Goal: Transaction & Acquisition: Register for event/course

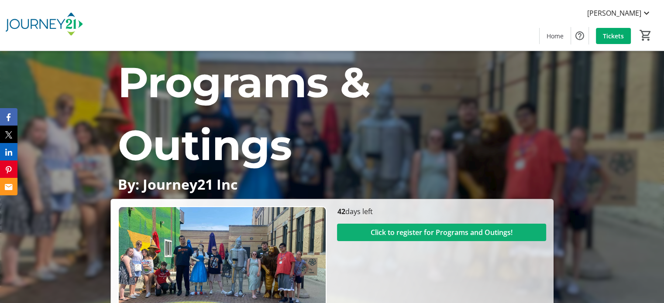
click at [391, 230] on span "Click to register for Programs and Outings!" at bounding box center [441, 232] width 142 height 10
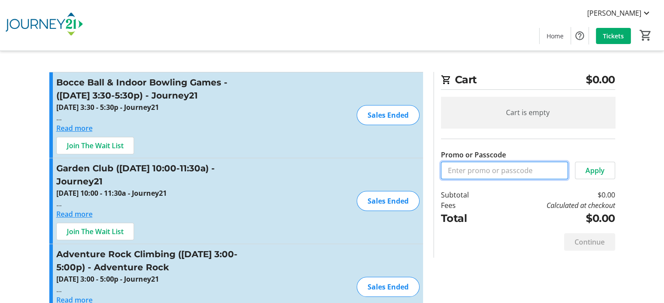
click at [463, 174] on input "Promo or Passcode" at bounding box center [504, 170] width 127 height 17
type input "CCI"
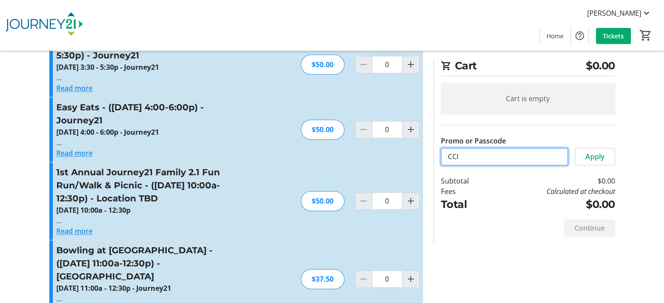
scroll to position [1222, 0]
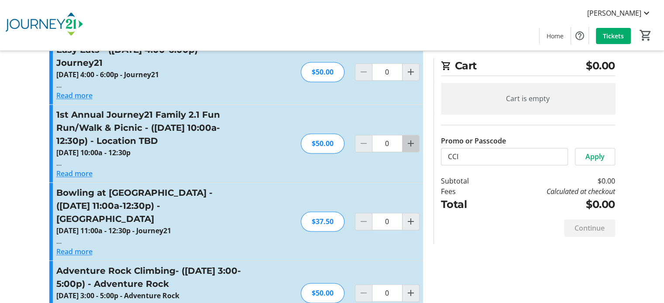
click at [411, 138] on mat-icon "Increment by one" at bounding box center [410, 143] width 10 height 10
type input "1"
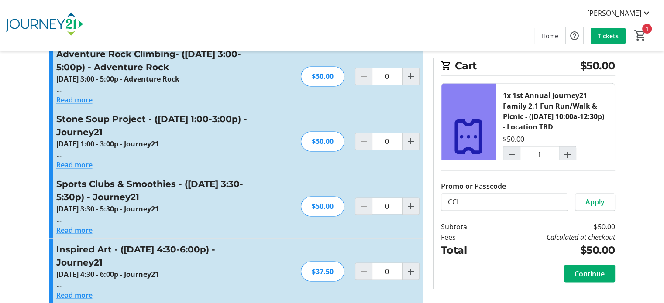
scroll to position [1440, 0]
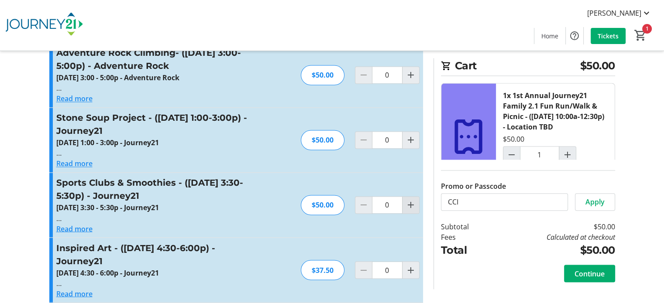
click at [414, 200] on mat-icon "Increment by one" at bounding box center [410, 205] width 10 height 10
type input "1"
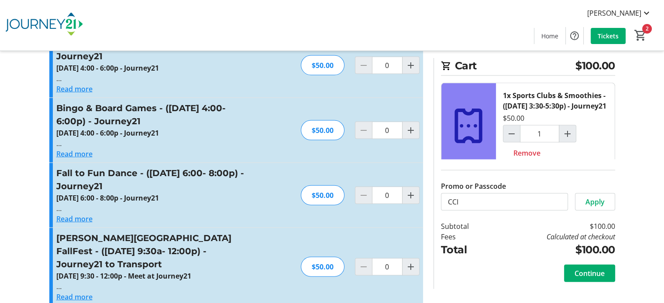
scroll to position [1920, 0]
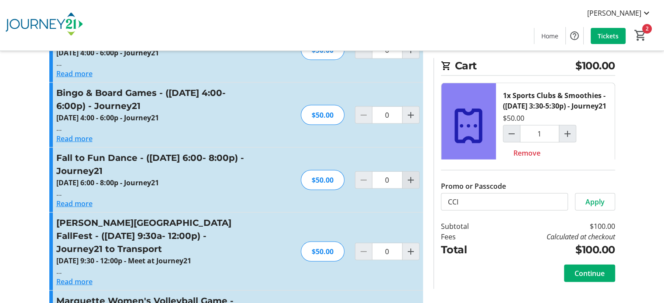
click at [405, 175] on mat-icon "Increment by one" at bounding box center [410, 180] width 10 height 10
type input "1"
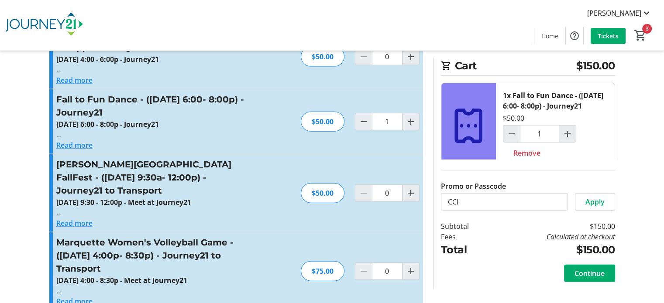
scroll to position [2007, 0]
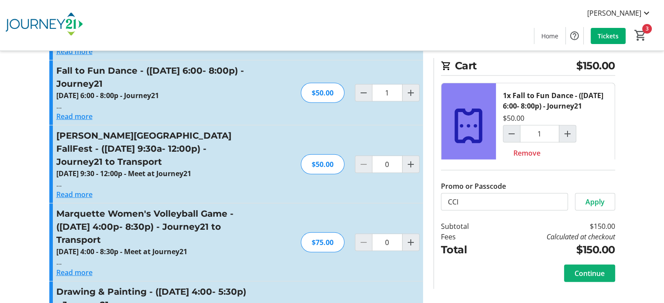
click at [588, 275] on span "Continue" at bounding box center [589, 273] width 30 height 10
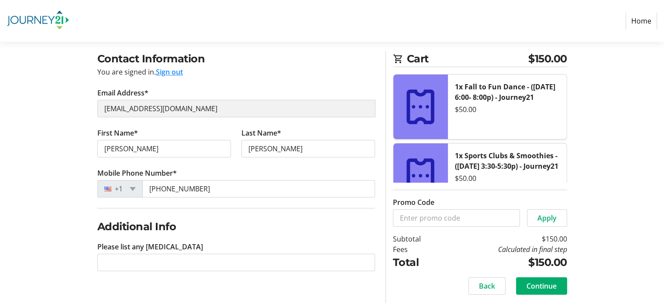
scroll to position [65, 0]
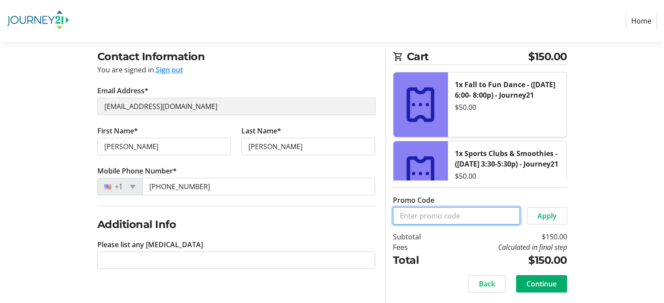
click at [412, 218] on input "Promo Code" at bounding box center [456, 215] width 127 height 17
type input "cci"
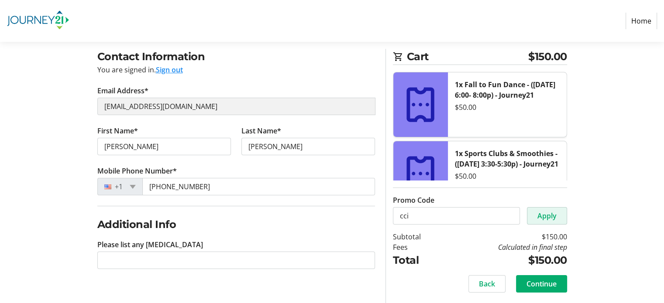
click at [547, 214] on span "Apply" at bounding box center [546, 216] width 19 height 10
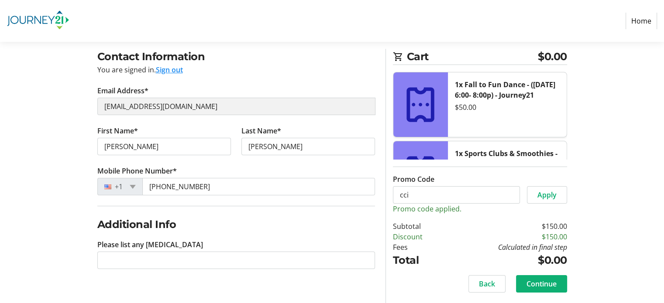
click at [542, 284] on span "Continue" at bounding box center [541, 284] width 30 height 10
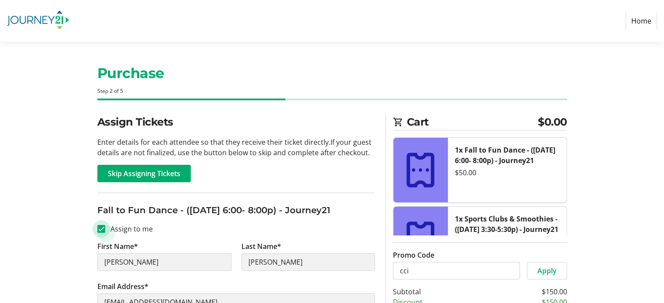
click at [98, 230] on input "Assign to me" at bounding box center [101, 229] width 8 height 8
checkbox input "false"
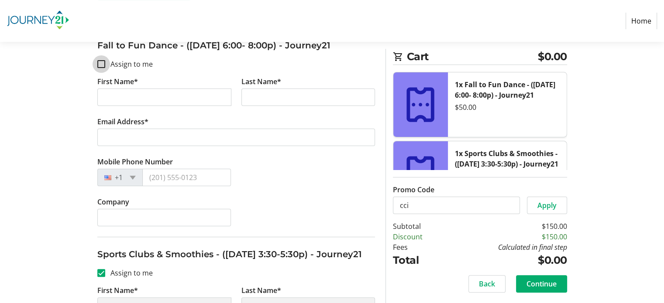
scroll to position [218, 0]
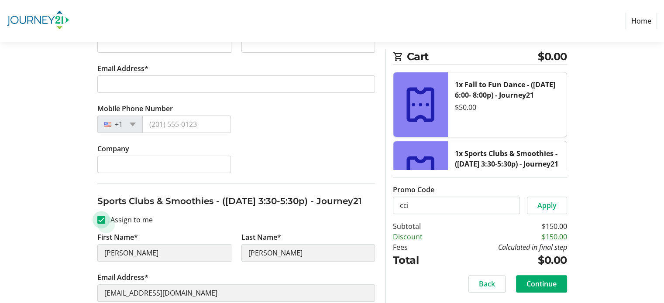
click at [99, 224] on input "Assign to me" at bounding box center [101, 220] width 8 height 8
checkbox input "false"
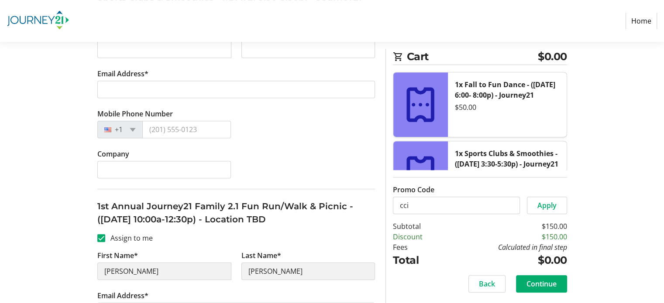
scroll to position [436, 0]
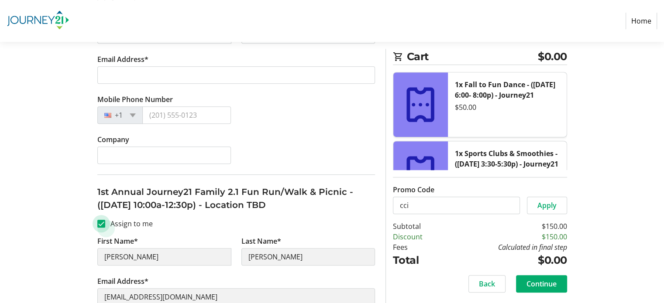
click at [99, 228] on input "Assign to me" at bounding box center [101, 224] width 8 height 8
checkbox input "false"
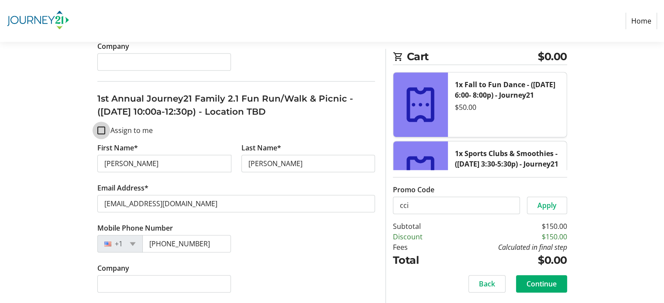
scroll to position [541, 0]
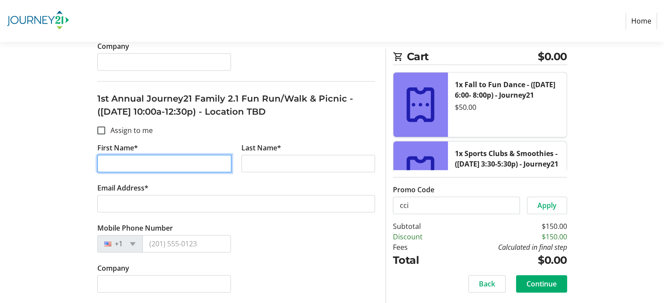
click at [118, 164] on input "First Name*" at bounding box center [164, 163] width 134 height 17
type input "[PERSON_NAME]"
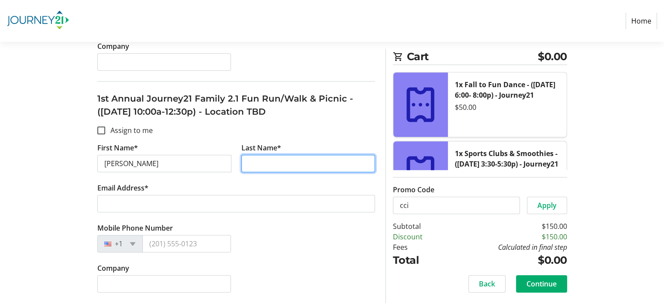
click at [270, 167] on input "Last Name*" at bounding box center [308, 163] width 134 height 17
type input "[PERSON_NAME]"
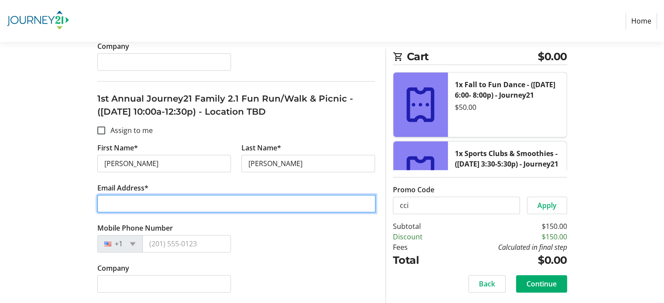
click at [131, 202] on input "Email Address*" at bounding box center [236, 203] width 278 height 17
type input "[EMAIL_ADDRESS][DOMAIN_NAME]"
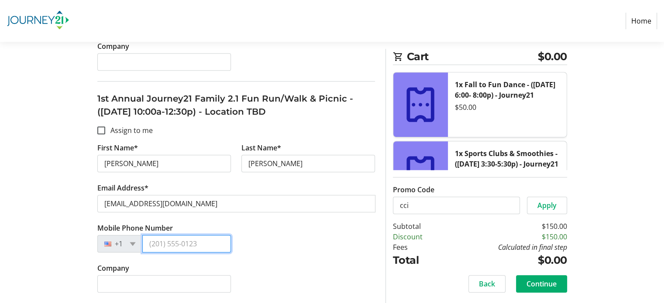
click at [154, 244] on input "Mobile Phone Number" at bounding box center [186, 243] width 89 height 17
type input "[PHONE_NUMBER]"
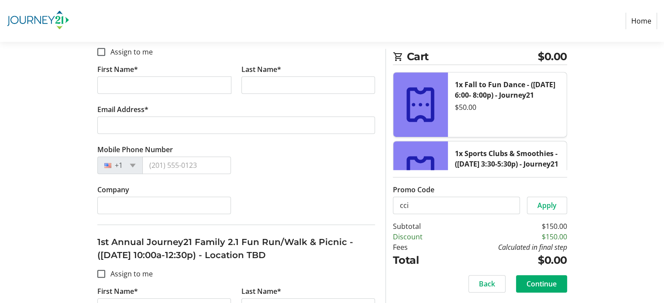
scroll to position [367, 0]
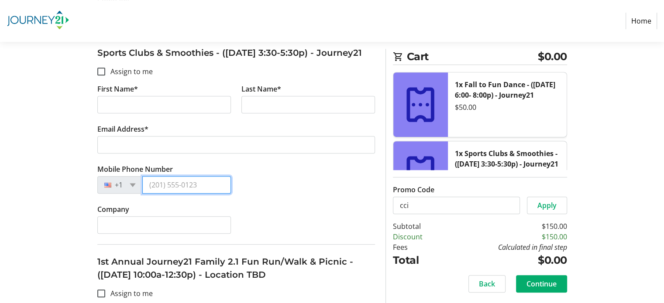
click at [154, 194] on input "Mobile Phone Number" at bounding box center [186, 184] width 89 height 17
type input "[PHONE_NUMBER]"
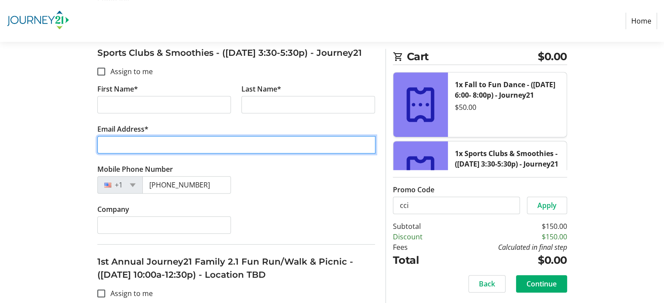
click at [129, 154] on input "Email Address*" at bounding box center [236, 144] width 278 height 17
type input "[EMAIL_ADDRESS][DOMAIN_NAME]"
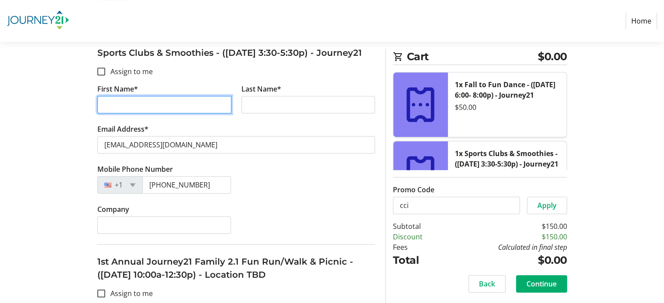
click at [113, 113] on input "First Name*" at bounding box center [164, 104] width 134 height 17
type input "[PERSON_NAME]"
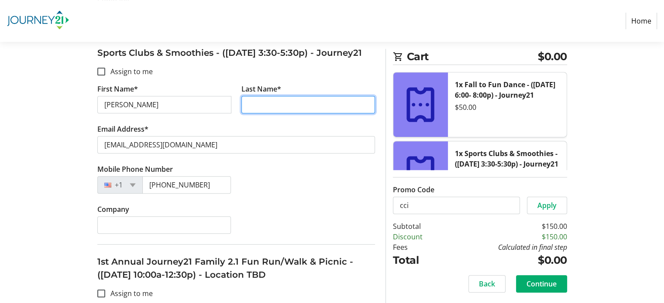
click at [267, 113] on input "Last Name*" at bounding box center [308, 104] width 134 height 17
type input "[PERSON_NAME]"
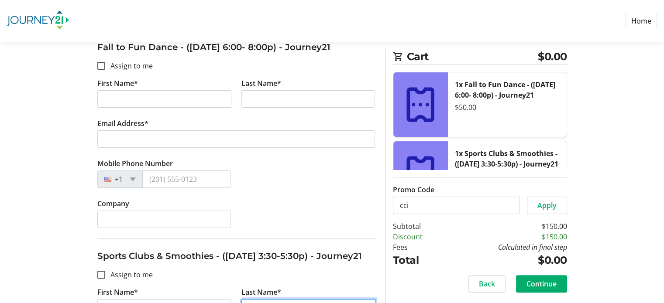
scroll to position [148, 0]
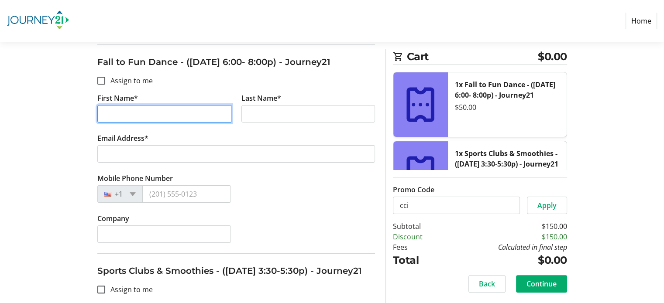
click at [116, 106] on input "First Name*" at bounding box center [164, 113] width 134 height 17
type input "[PERSON_NAME]"
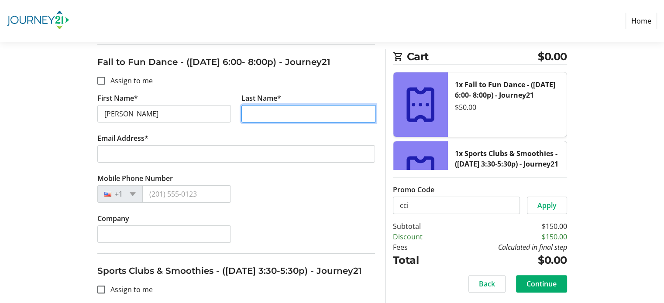
click at [255, 111] on input "Last Name*" at bounding box center [308, 113] width 134 height 17
type input "[PERSON_NAME]"
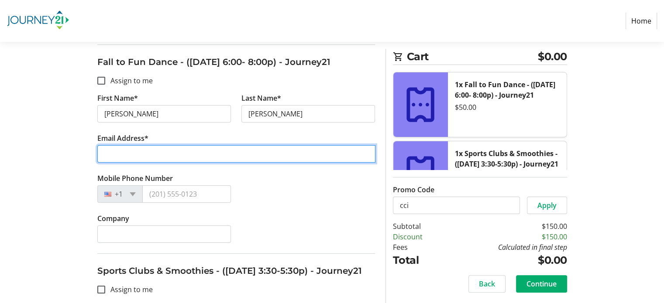
click at [127, 154] on input "Email Address*" at bounding box center [236, 153] width 278 height 17
type input "[EMAIL_ADDRESS][DOMAIN_NAME]"
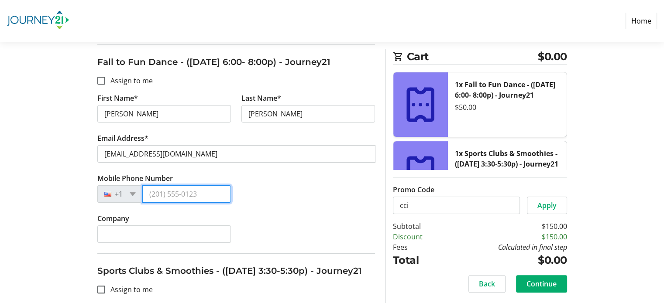
click at [148, 195] on input "Mobile Phone Number" at bounding box center [186, 193] width 89 height 17
type input "[PHONE_NUMBER]"
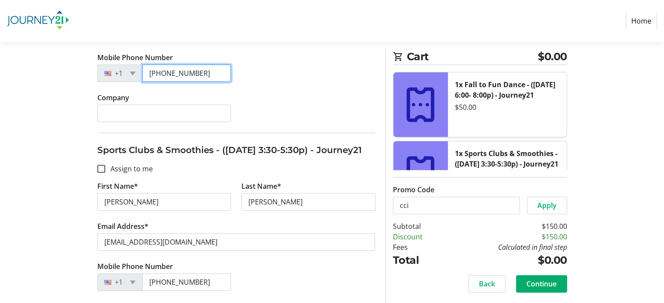
scroll to position [279, 0]
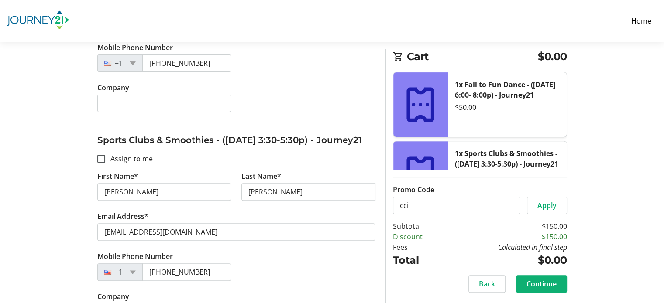
click at [548, 282] on span "Continue" at bounding box center [541, 284] width 30 height 10
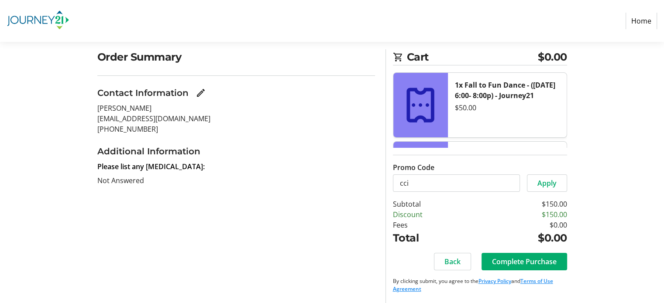
scroll to position [65, 0]
click at [507, 262] on span "Complete Purchase" at bounding box center [524, 261] width 65 height 10
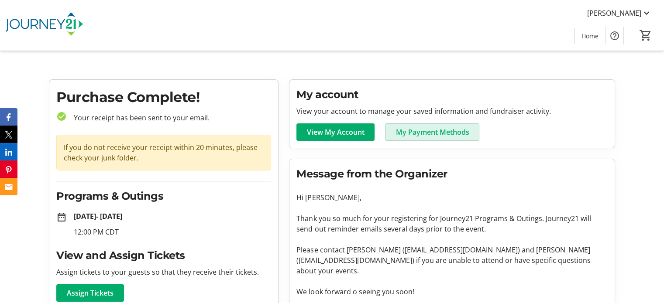
click at [416, 132] on span "My Payment Methods" at bounding box center [431, 132] width 73 height 10
